Goal: Information Seeking & Learning: Understand process/instructions

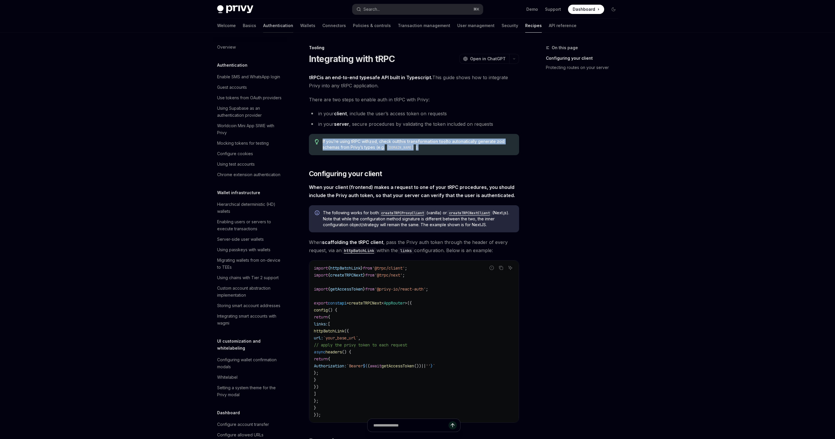
click at [263, 27] on link "Authentication" at bounding box center [278, 26] width 30 height 14
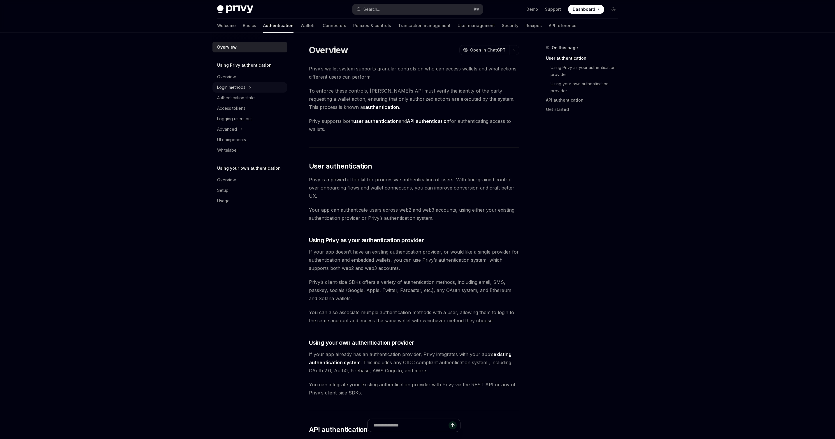
click at [241, 87] on div "Login methods" at bounding box center [231, 87] width 28 height 7
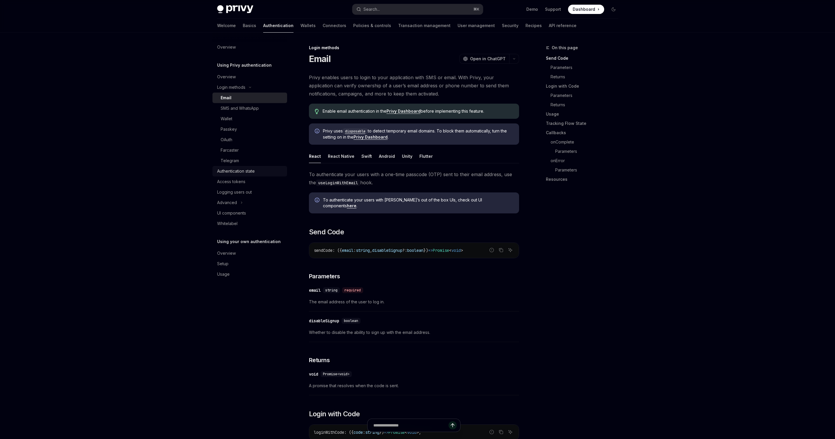
click at [239, 171] on div "Authentication state" at bounding box center [236, 171] width 38 height 7
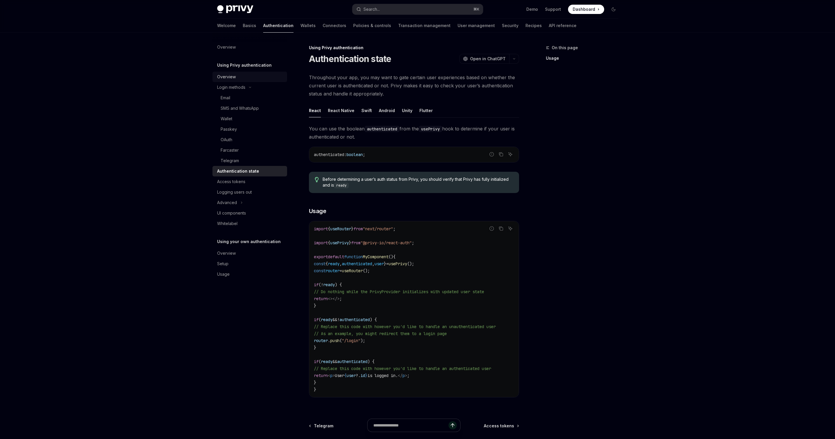
click at [229, 77] on div "Overview" at bounding box center [226, 76] width 19 height 7
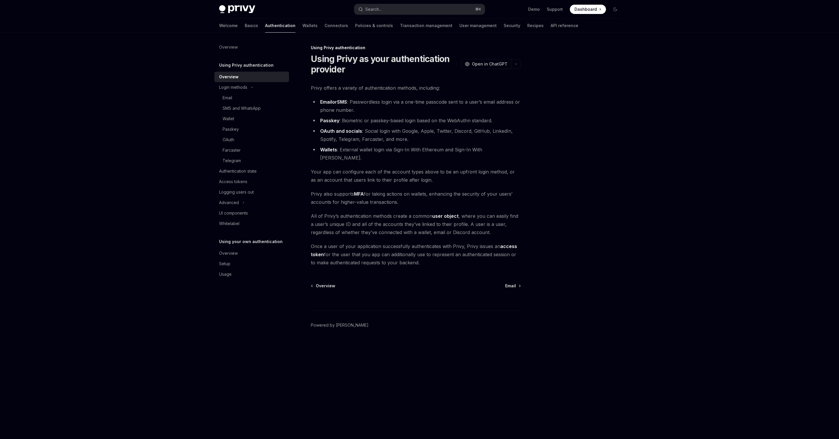
click at [504, 244] on link "access token" at bounding box center [414, 251] width 206 height 14
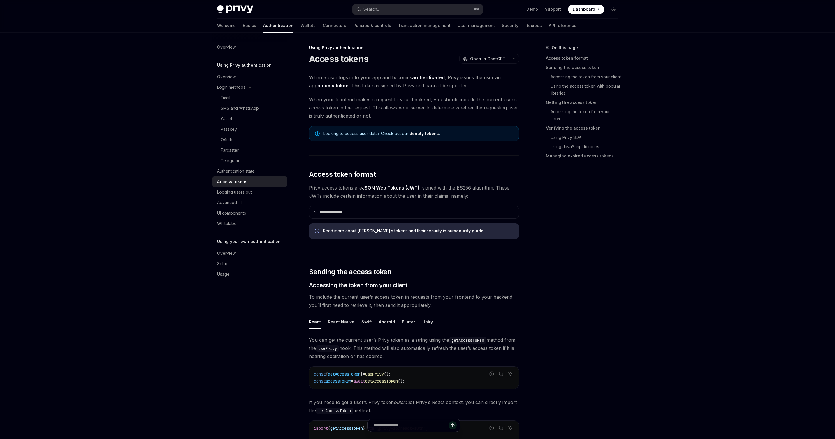
click at [504, 238] on div "Read more about [PERSON_NAME]’s tokens and their security in our security guide…" at bounding box center [414, 232] width 210 height 16
click at [315, 212] on icon at bounding box center [314, 212] width 3 height 3
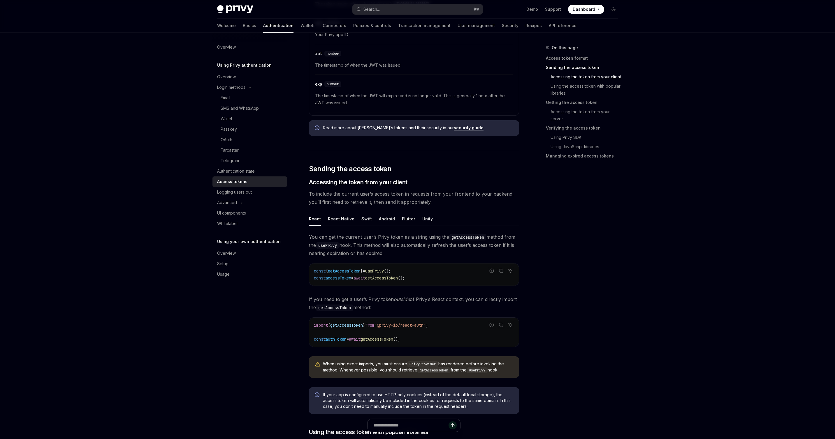
scroll to position [307, 0]
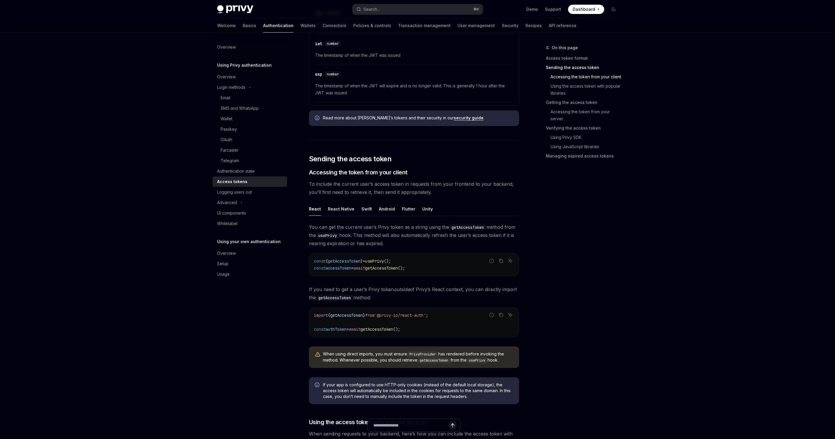
click at [358, 263] on span "getAccessToken" at bounding box center [344, 261] width 33 height 5
click at [420, 267] on code "const { getAccessToken } = usePrivy (); const accessToken = await getAccessToke…" at bounding box center [414, 265] width 200 height 14
copy code "const { getAccessToken } = usePrivy (); const accessToken = await getAccessToke…"
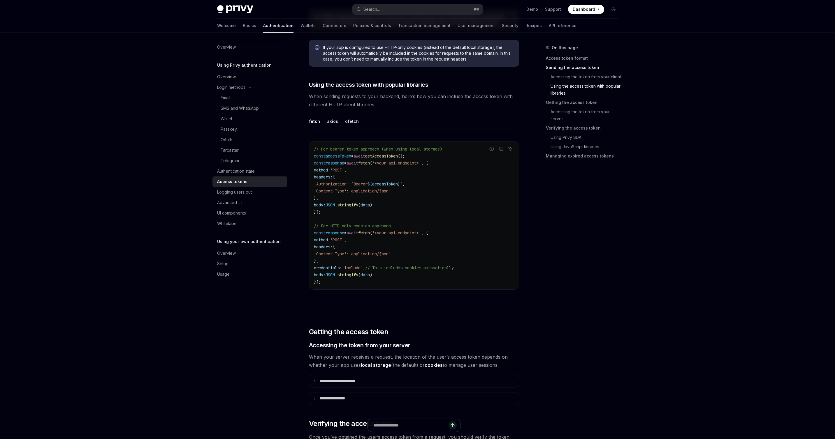
scroll to position [712, 0]
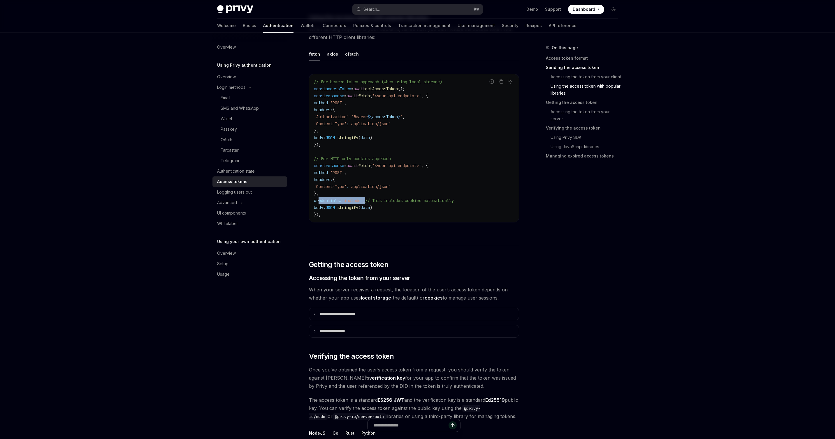
drag, startPoint x: 319, startPoint y: 201, endPoint x: 375, endPoint y: 198, distance: 55.4
click at [375, 198] on span "credentials: 'include' , // This includes cookies automatically" at bounding box center [384, 200] width 140 height 5
copy span "credentials: 'include' ,"
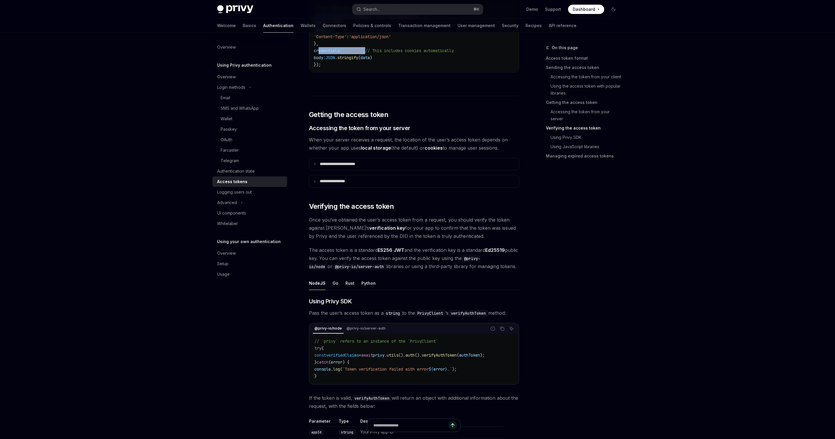
scroll to position [863, 0]
click at [315, 179] on summary "**********" at bounding box center [414, 180] width 210 height 12
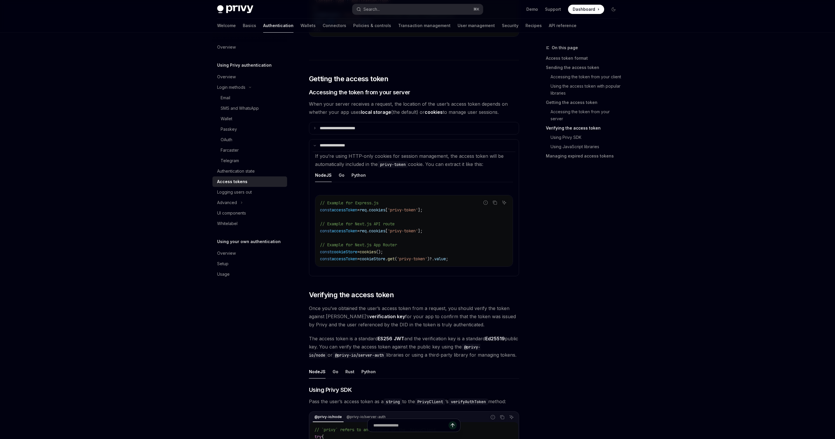
scroll to position [906, 0]
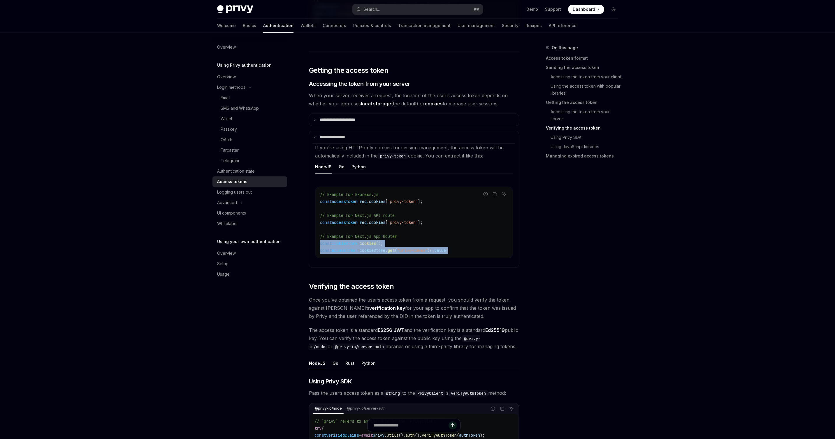
drag, startPoint x: 320, startPoint y: 244, endPoint x: 464, endPoint y: 248, distance: 144.3
click at [464, 248] on code "// Example for Express.js const accessToken = req . cookies [ 'privy-token' ]; …" at bounding box center [414, 222] width 188 height 63
copy code "const cookieStore = cookies (); const accessToken = cookieStore . get ( 'privy-…"
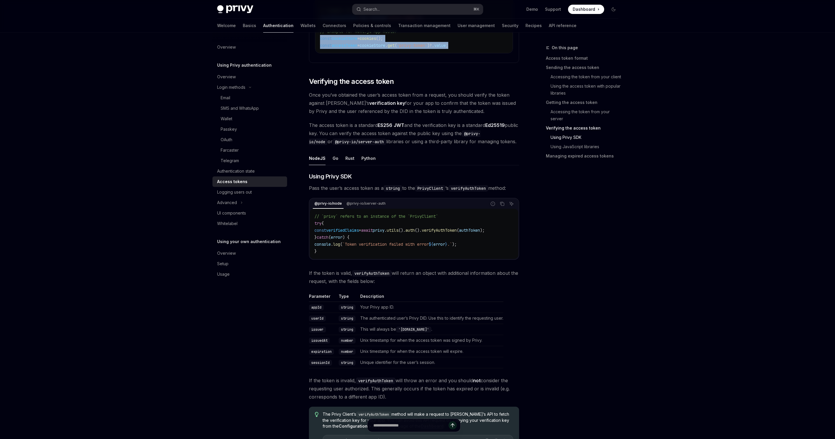
scroll to position [1127, 0]
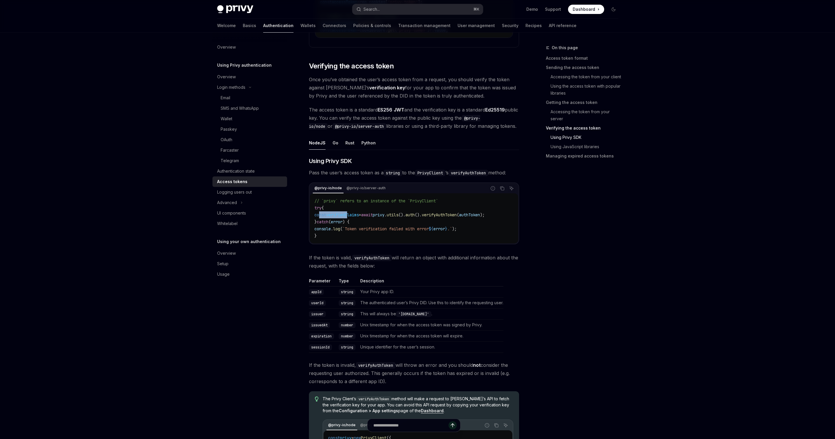
drag, startPoint x: 320, startPoint y: 216, endPoint x: 354, endPoint y: 216, distance: 33.8
click at [354, 216] on span "const verifiedClaims = await privy . utils (). auth (). verifyAuthToken ( authT…" at bounding box center [399, 214] width 170 height 5
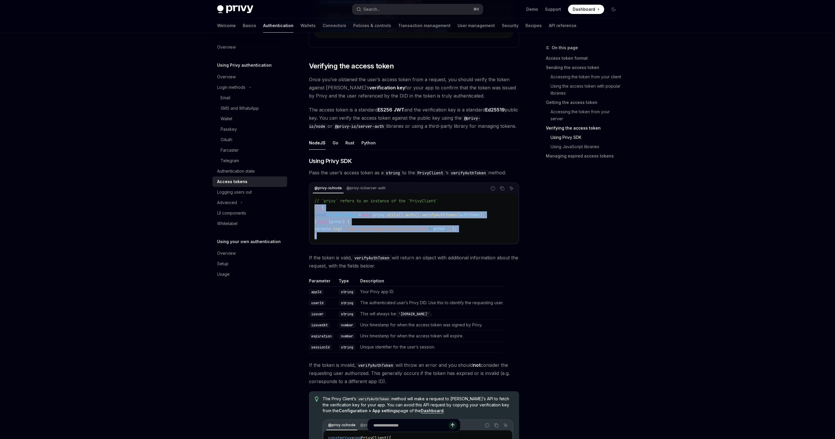
drag, startPoint x: 315, startPoint y: 209, endPoint x: 321, endPoint y: 233, distance: 24.7
click at [321, 233] on code "// `privy` refers to an instance of the `PrivyClient` try { const verifiedClaim…" at bounding box center [413, 219] width 199 height 42
copy code "try { const verifiedClaims = await privy . utils (). auth (). verifyAuthToken (…"
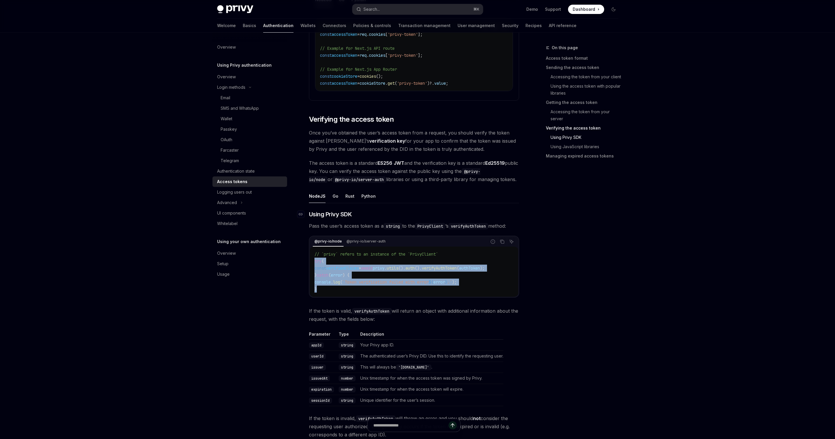
scroll to position [1084, 0]
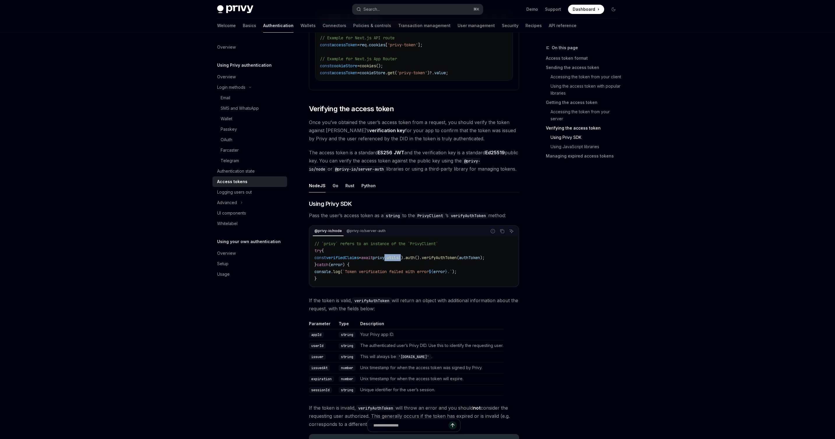
drag, startPoint x: 402, startPoint y: 258, endPoint x: 420, endPoint y: 258, distance: 17.5
click at [420, 258] on span "const verifiedClaims = await privy . utils (). auth (). verifyAuthToken ( authT…" at bounding box center [399, 257] width 170 height 5
click at [373, 255] on span "await" at bounding box center [367, 257] width 12 height 5
drag, startPoint x: 390, startPoint y: 258, endPoint x: 507, endPoint y: 258, distance: 117.4
click at [485, 258] on span "const verifiedClaims = await privy . utils (). auth (). verifyAuthToken ( authT…" at bounding box center [399, 257] width 170 height 5
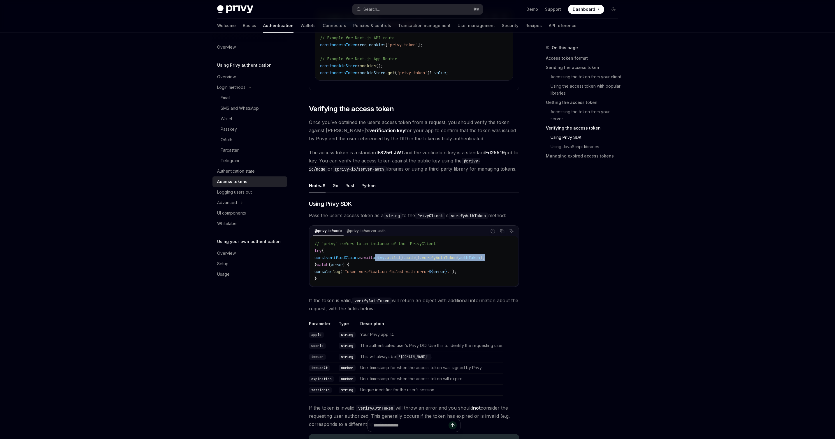
copy span "privy . utils (). auth (). verifyAuthToken ( authToken );"
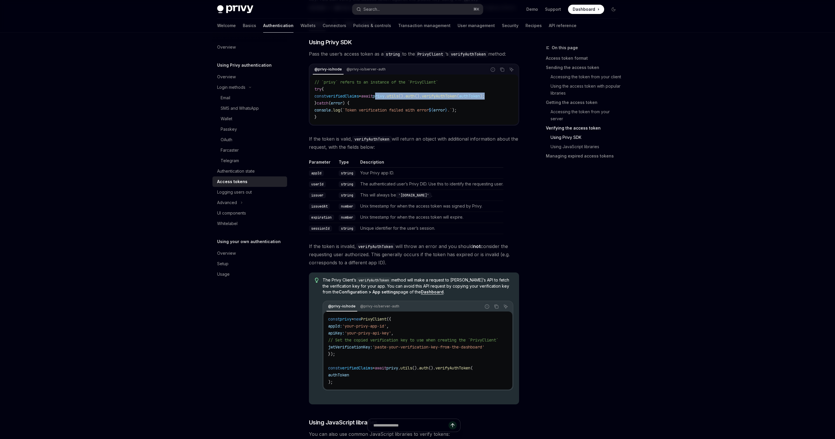
scroll to position [1246, 0]
click at [320, 186] on code "userId" at bounding box center [317, 185] width 17 height 6
copy code "userId"
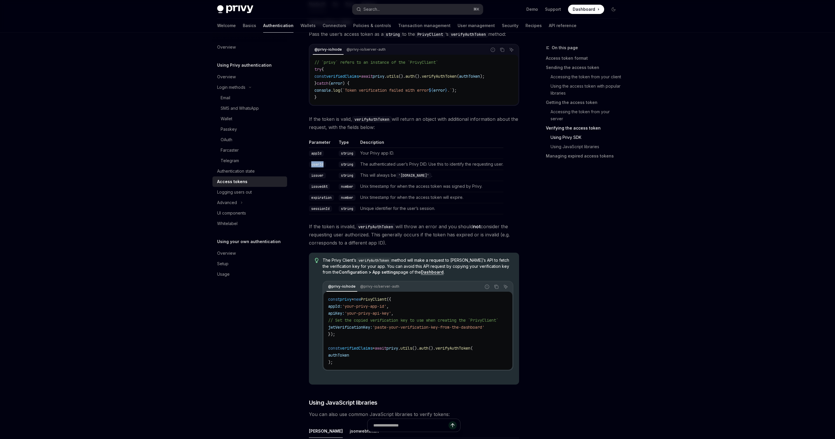
scroll to position [1266, 0]
copy code "userId"
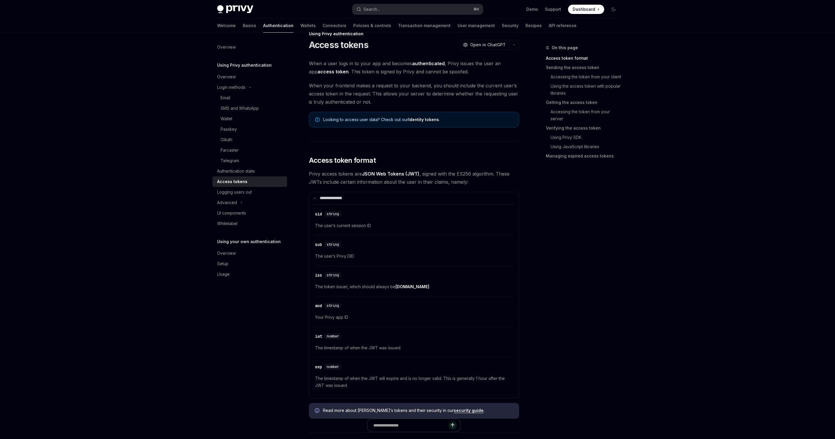
scroll to position [0, 0]
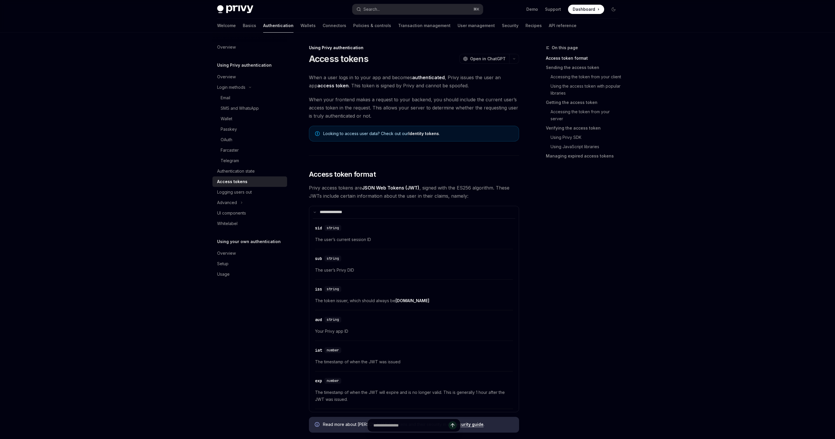
click at [417, 132] on link "Identity tokens" at bounding box center [423, 133] width 31 height 5
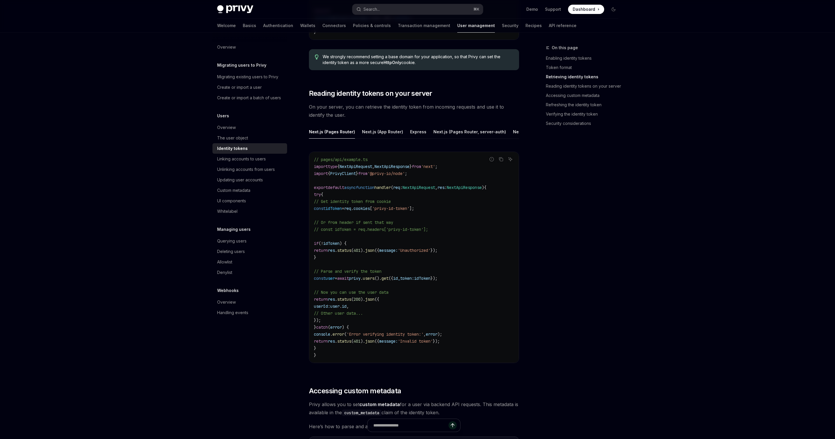
scroll to position [728, 0]
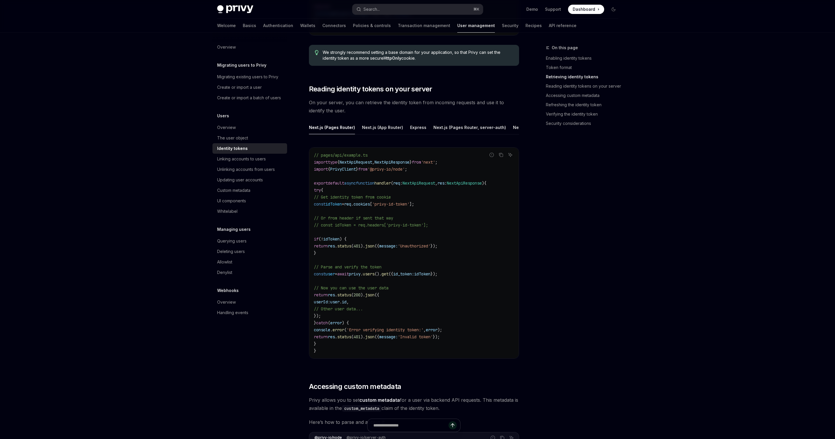
click at [348, 172] on span "PrivyClient" at bounding box center [343, 169] width 26 height 5
click at [365, 127] on div "Next.js (App Router)" at bounding box center [382, 128] width 41 height 14
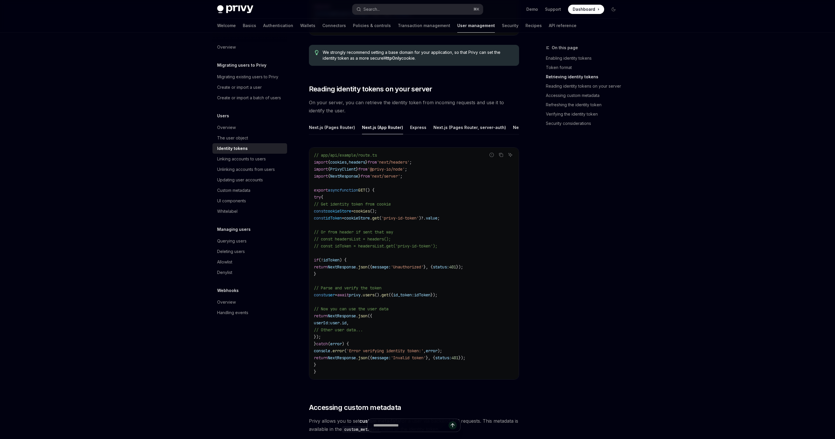
click at [430, 172] on code "// app/api/example/route.ts import { cookies , headers } from 'next/headers' ; …" at bounding box center [414, 264] width 200 height 224
copy code "import { PrivyClient } from '@privy-io/node' ;"
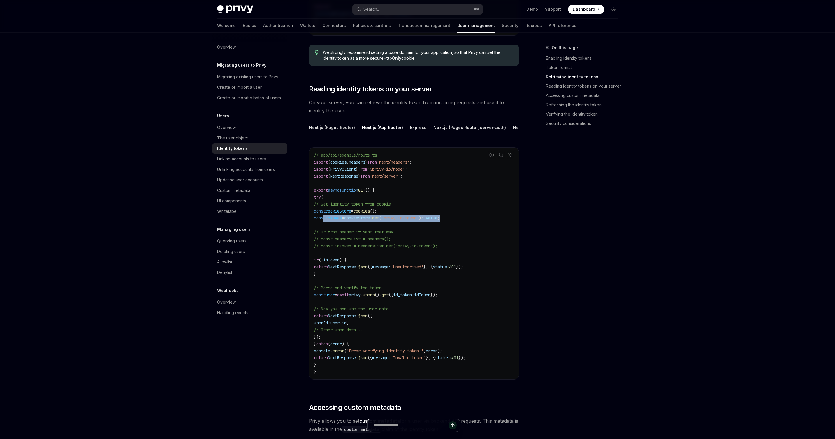
drag, startPoint x: 323, startPoint y: 223, endPoint x: 465, endPoint y: 221, distance: 141.3
click at [464, 221] on code "// app/api/example/route.ts import { cookies , headers } from 'next/headers' ; …" at bounding box center [414, 264] width 200 height 224
copy span "const idToken = cookieStore . get ( 'privy-id-token' )?. value ;"
drag, startPoint x: 324, startPoint y: 265, endPoint x: 331, endPoint y: 276, distance: 13.0
click at [331, 276] on code "// app/api/example/route.ts import { cookies , headers } from 'next/headers' ; …" at bounding box center [414, 264] width 200 height 224
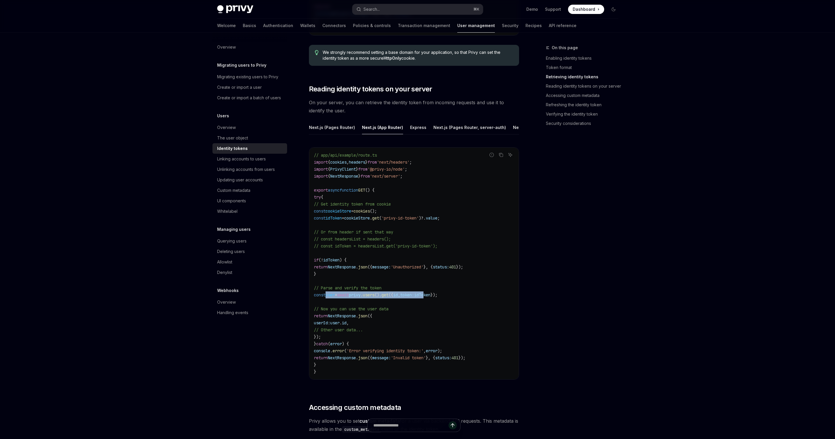
drag, startPoint x: 325, startPoint y: 300, endPoint x: 451, endPoint y: 298, distance: 126.5
click at [437, 298] on span "const user = await privy . users (). get ({ id_token: idToken });" at bounding box center [376, 295] width 124 height 5
click at [325, 298] on span "const" at bounding box center [320, 295] width 12 height 5
click at [437, 298] on span "});" at bounding box center [433, 295] width 7 height 5
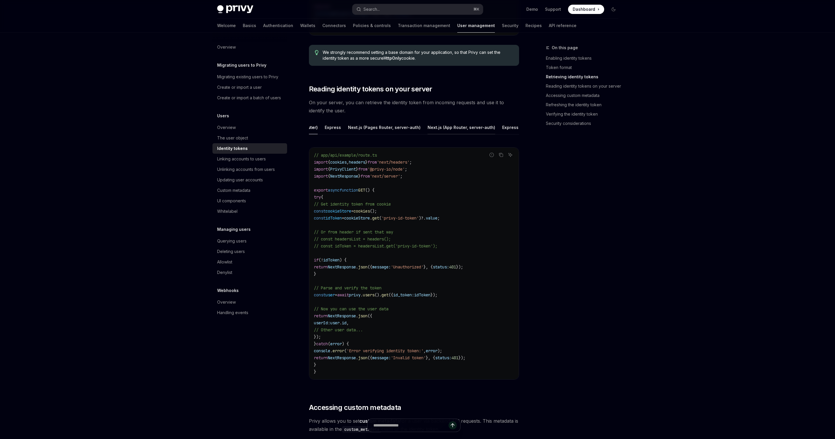
scroll to position [0, 85]
click at [468, 127] on div "Next.js (App Router, server-auth)" at bounding box center [462, 128] width 68 height 14
click at [390, 126] on div "Next.js (App Router)" at bounding box center [382, 128] width 41 height 14
click at [420, 261] on code "// app/api/example/route.ts import { cookies , headers } from 'next/headers' ; …" at bounding box center [414, 264] width 200 height 224
drag, startPoint x: 315, startPoint y: 266, endPoint x: 475, endPoint y: 299, distance: 162.9
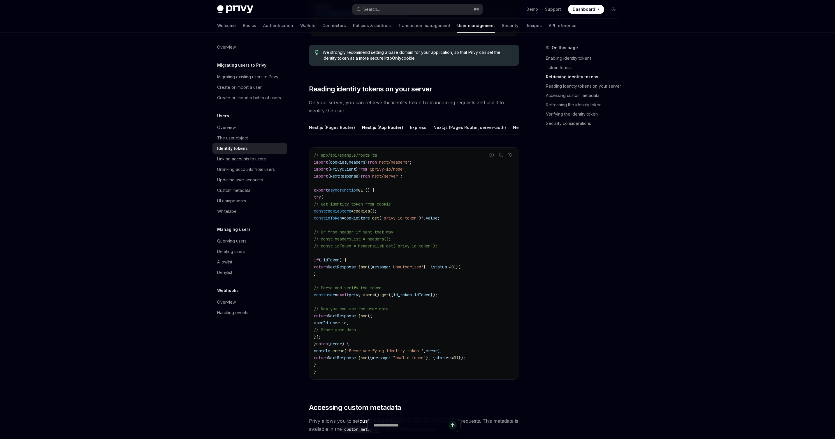
click at [475, 299] on code "// app/api/example/route.ts import { cookies , headers } from 'next/headers' ; …" at bounding box center [414, 264] width 200 height 224
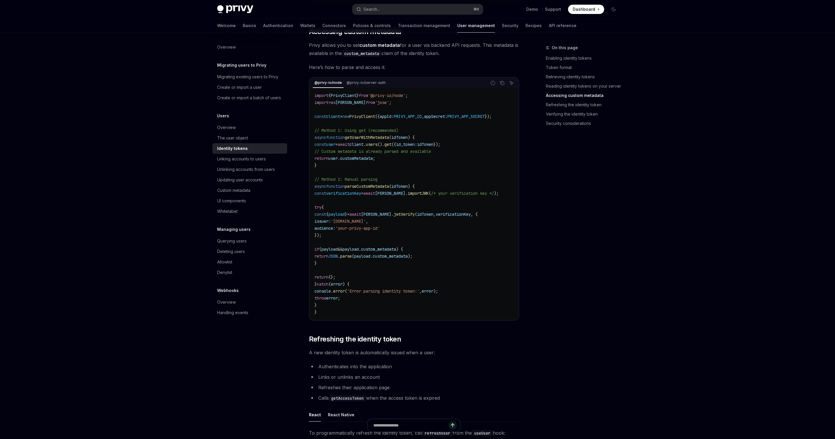
scroll to position [1023, 0]
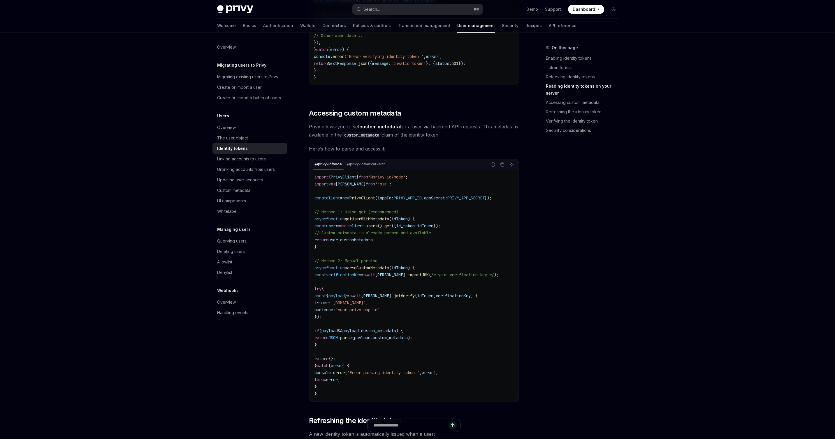
click at [363, 200] on span "PrivyClient" at bounding box center [362, 198] width 26 height 5
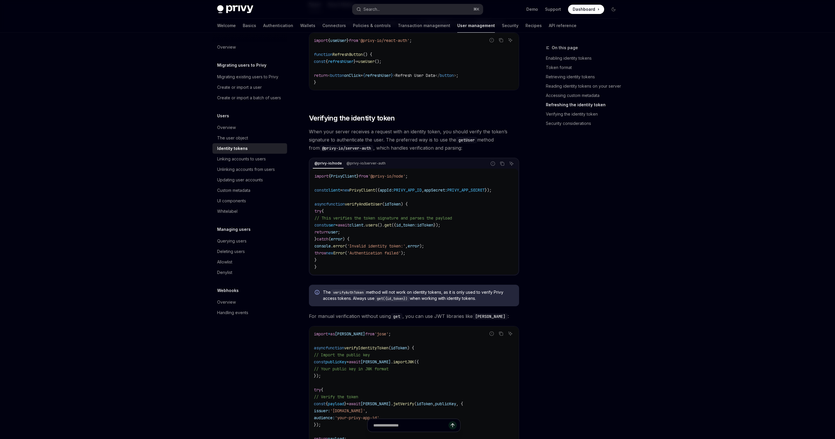
scroll to position [1515, 0]
drag, startPoint x: 361, startPoint y: 254, endPoint x: 417, endPoint y: 253, distance: 55.7
click at [405, 249] on span "'Invalid identity token:'" at bounding box center [376, 245] width 58 height 5
click at [342, 193] on span "=" at bounding box center [341, 189] width 2 height 5
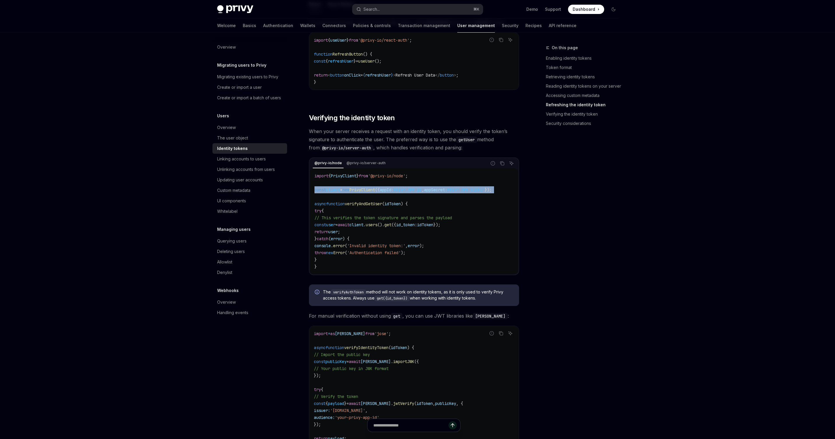
click at [342, 193] on span "=" at bounding box center [341, 189] width 2 height 5
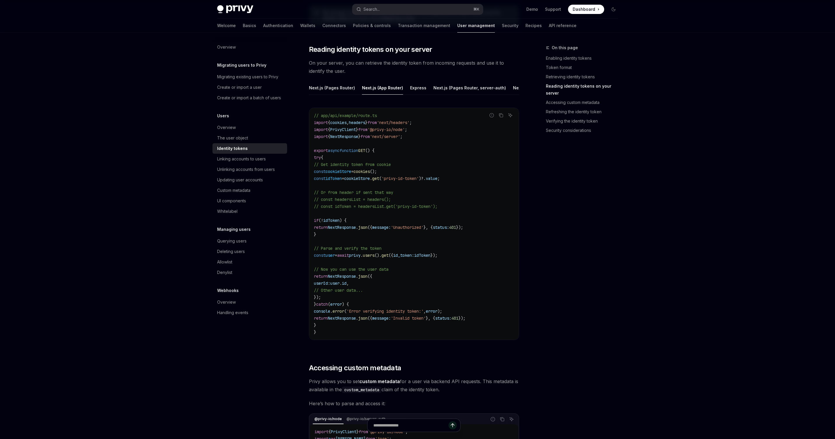
scroll to position [790, 0]
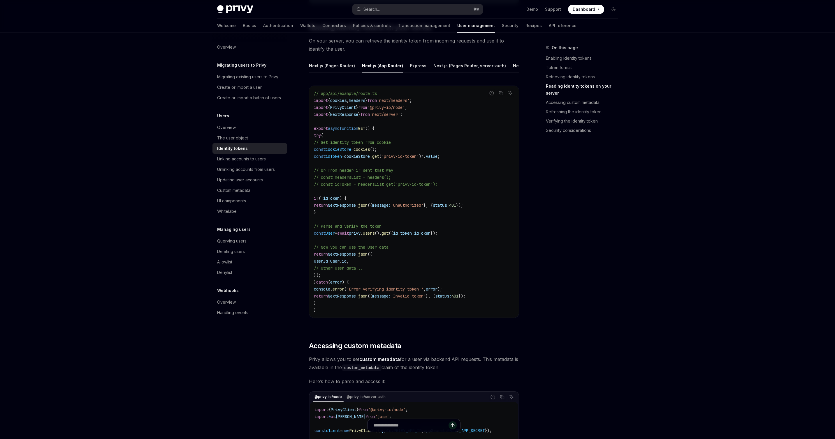
click at [370, 159] on span "cookieStore" at bounding box center [357, 156] width 26 height 5
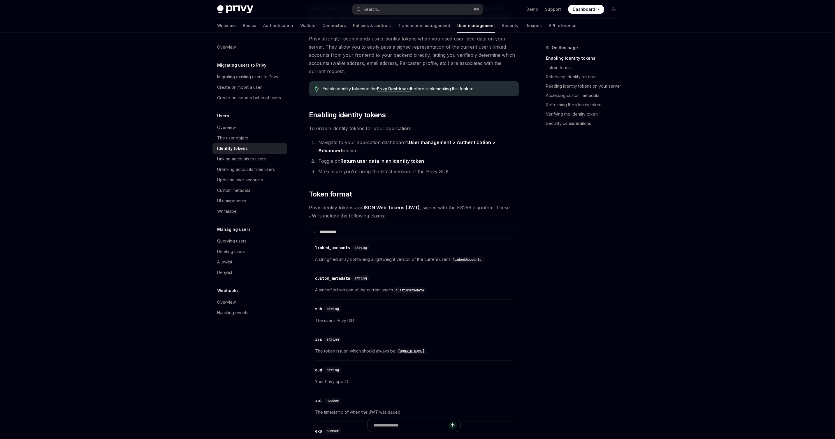
scroll to position [0, 0]
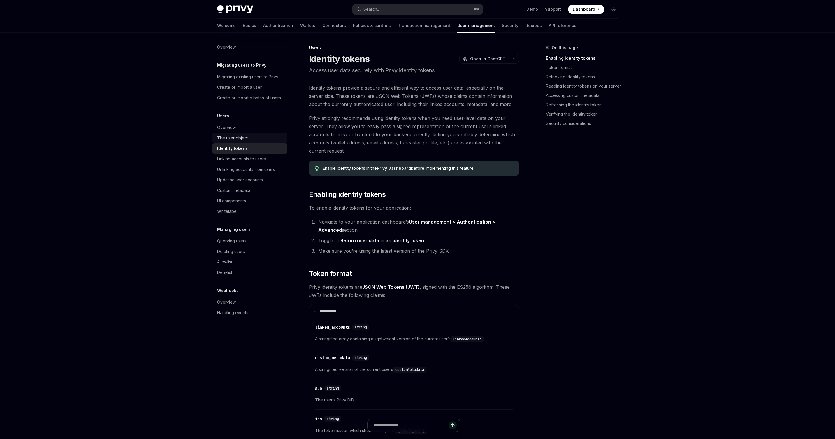
click at [237, 137] on div "The user object" at bounding box center [232, 138] width 31 height 7
type textarea "*"
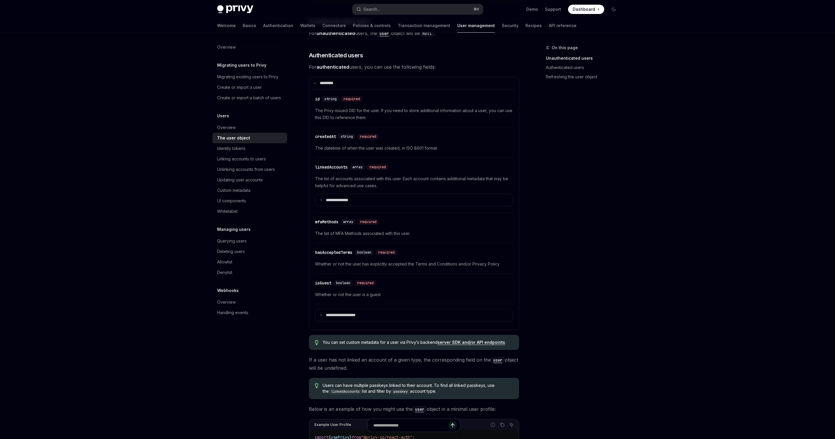
scroll to position [126, 0]
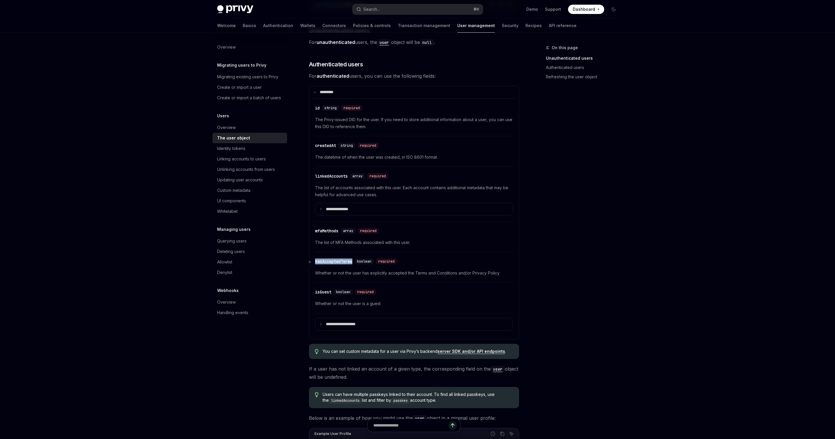
drag, startPoint x: 356, startPoint y: 263, endPoint x: 316, endPoint y: 263, distance: 40.2
click at [316, 263] on div "​ hasAcceptedTerms boolean required" at bounding box center [357, 262] width 84 height 6
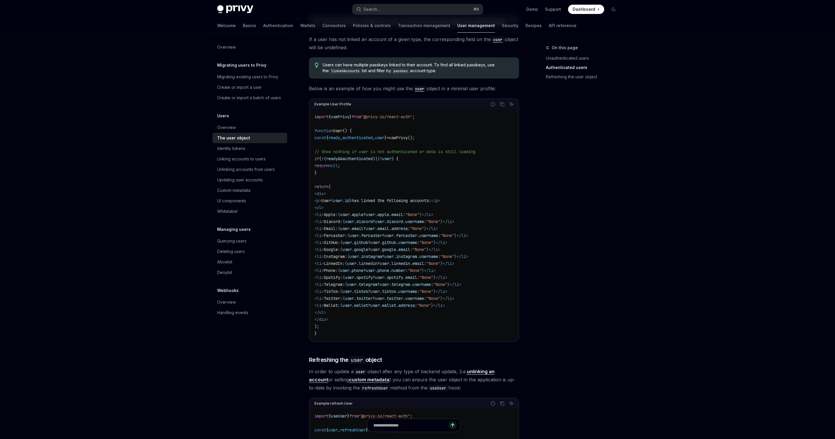
scroll to position [457, 0]
drag, startPoint x: 366, startPoint y: 305, endPoint x: 447, endPoint y: 305, distance: 80.7
click at [445, 305] on span "< li > Wallet: { user . wallet ? user . wallet . address : "None" } </ li >" at bounding box center [379, 304] width 131 height 5
drag, startPoint x: 395, startPoint y: 226, endPoint x: 439, endPoint y: 227, distance: 43.4
click at [438, 227] on span "< li > Email: { user . email ? user . email . address : "None" } </ li >" at bounding box center [376, 227] width 124 height 5
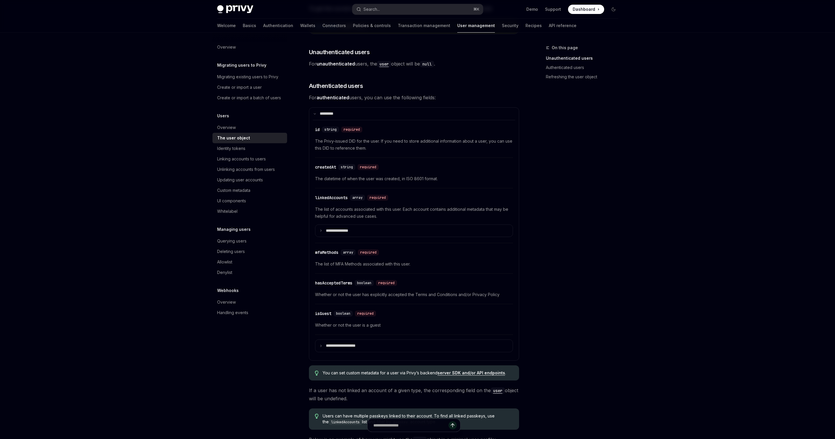
scroll to position [105, 0]
click at [320, 230] on icon at bounding box center [320, 229] width 3 height 3
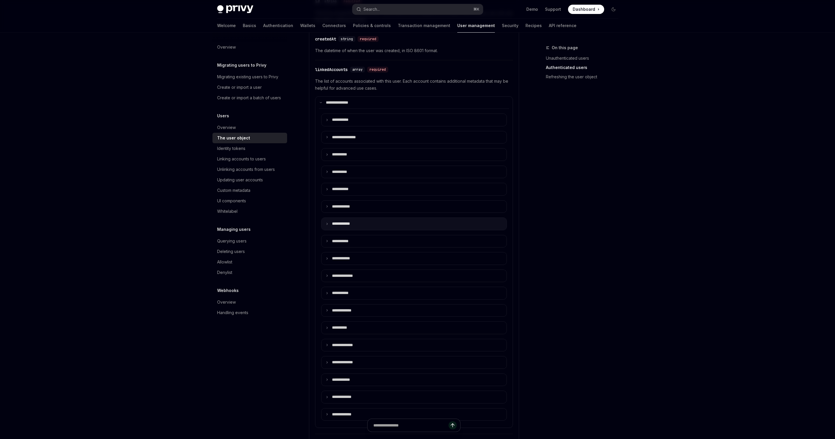
scroll to position [229, 0]
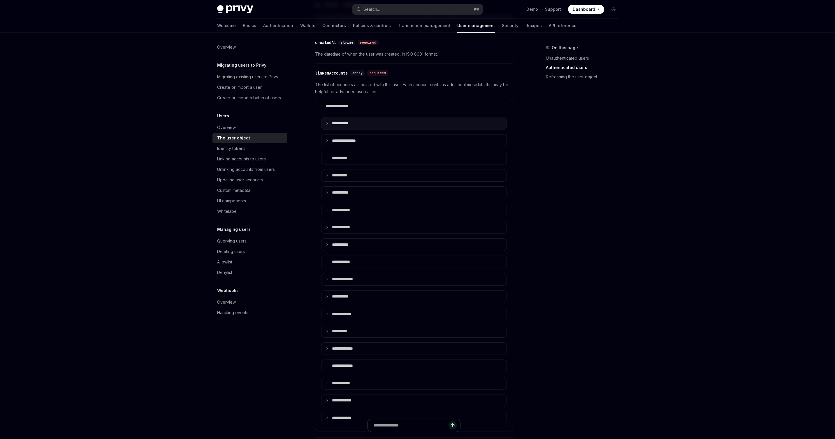
click at [325, 123] on icon at bounding box center [326, 123] width 3 height 3
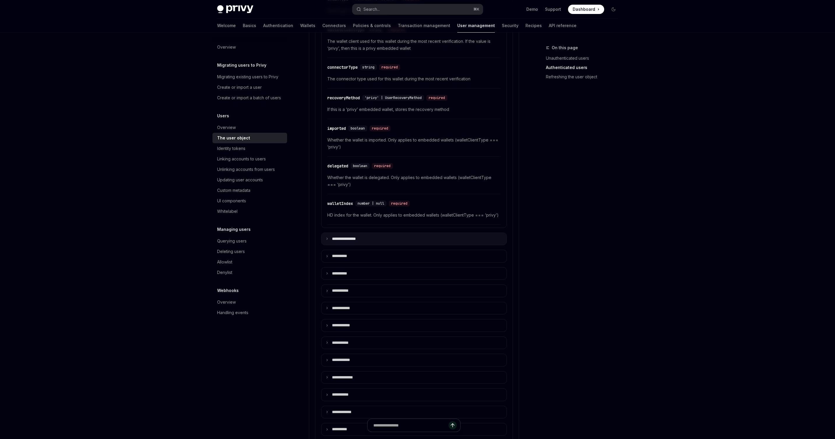
scroll to position [484, 0]
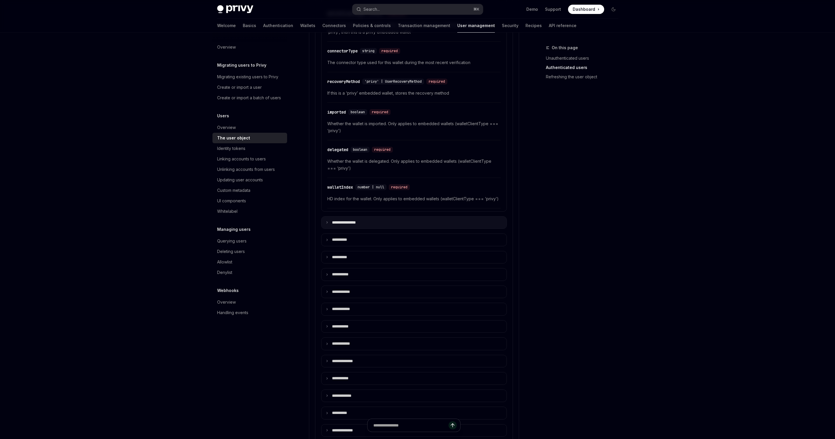
click at [326, 221] on icon at bounding box center [326, 222] width 3 height 3
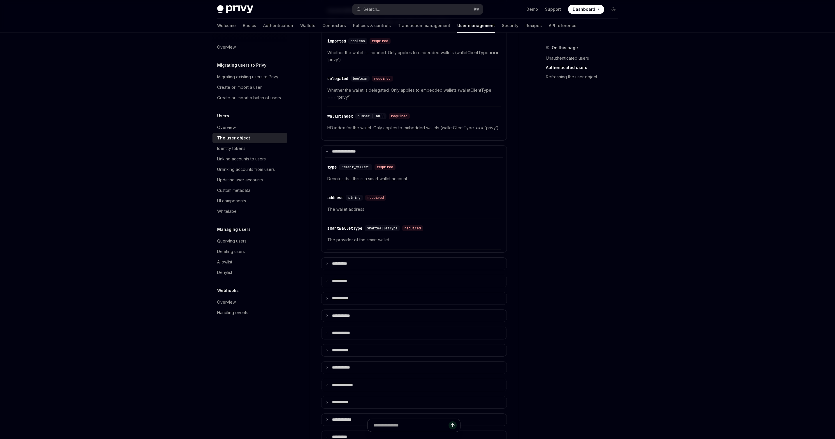
scroll to position [568, 0]
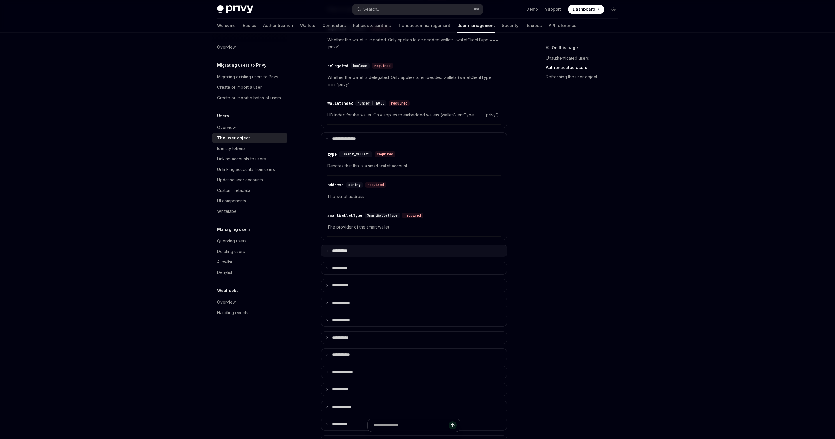
click at [374, 250] on summary "**** *****" at bounding box center [413, 251] width 185 height 12
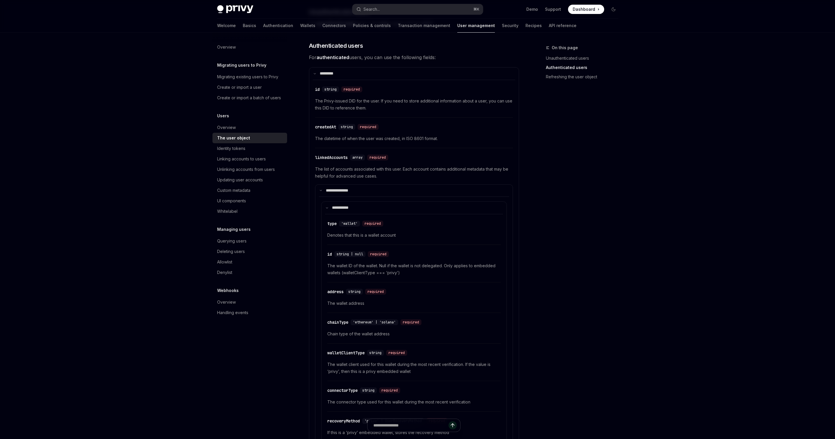
scroll to position [143, 0]
click at [335, 158] on div "linkedAccounts" at bounding box center [331, 159] width 33 height 6
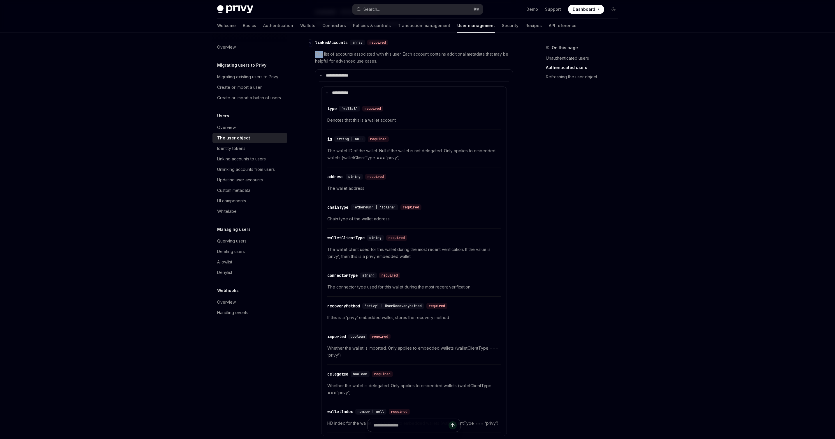
scroll to position [260, 0]
drag, startPoint x: 349, startPoint y: 41, endPoint x: 315, endPoint y: 44, distance: 34.8
click at [315, 44] on div "​ linkedAccounts array required" at bounding box center [352, 42] width 75 height 6
